Goal: Find specific page/section: Find specific page/section

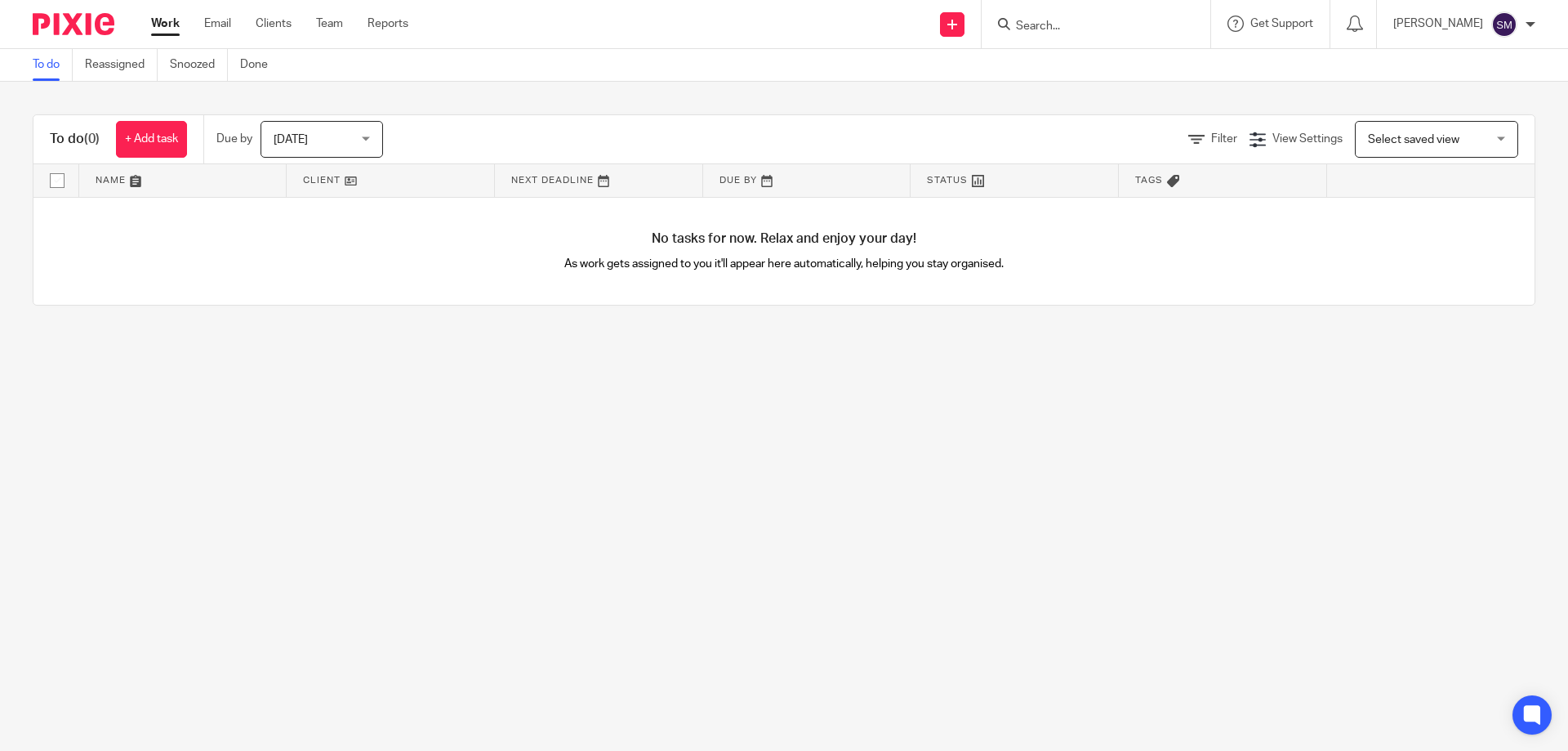
click at [1058, 36] on div at bounding box center [1096, 24] width 229 height 48
click at [1059, 32] on input "Search" at bounding box center [1087, 27] width 147 height 15
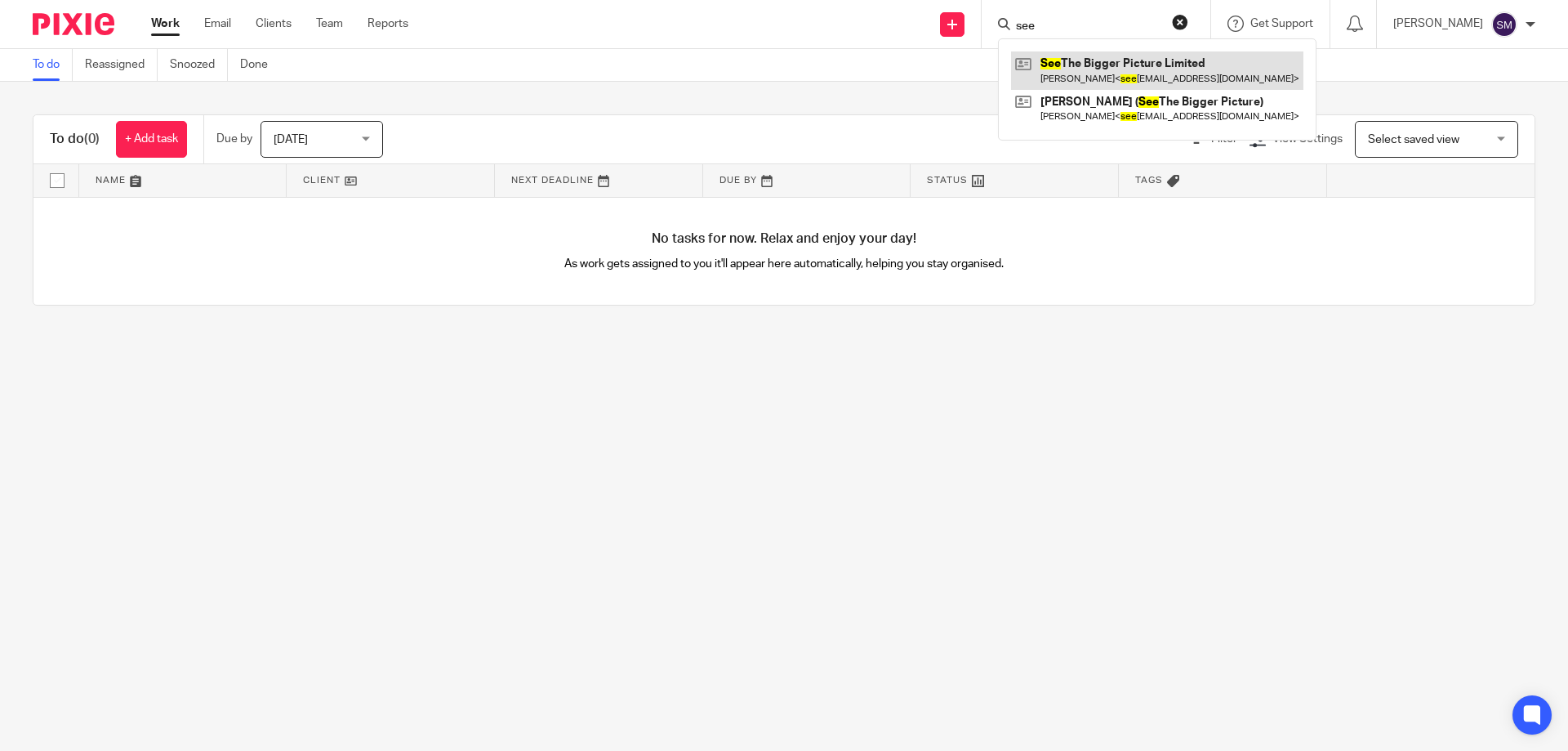
type input "see"
click at [1081, 69] on link at bounding box center [1157, 70] width 292 height 37
